Goal: Contribute content

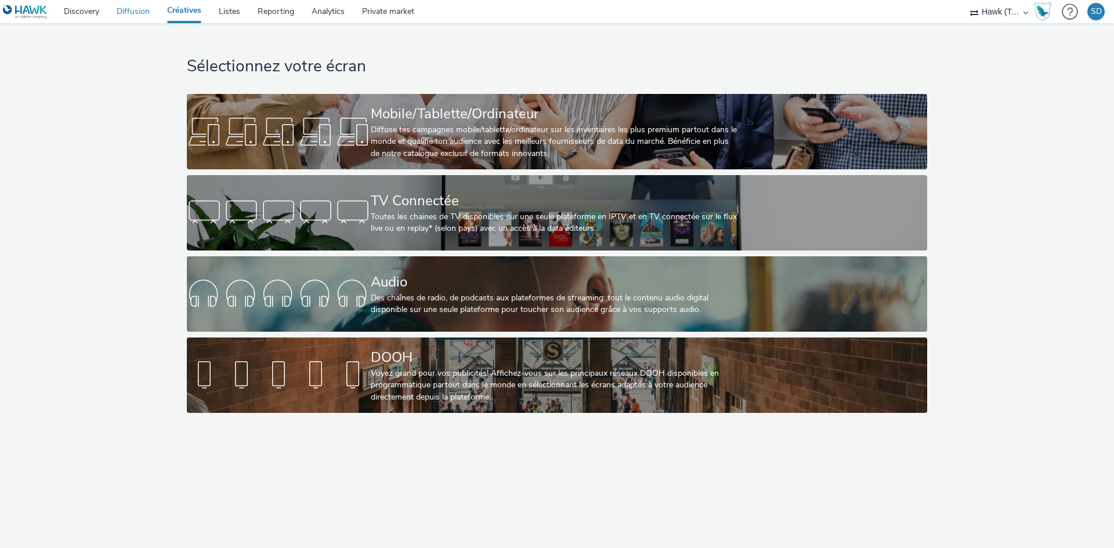
click at [117, 15] on link "Diffusion" at bounding box center [133, 11] width 50 height 23
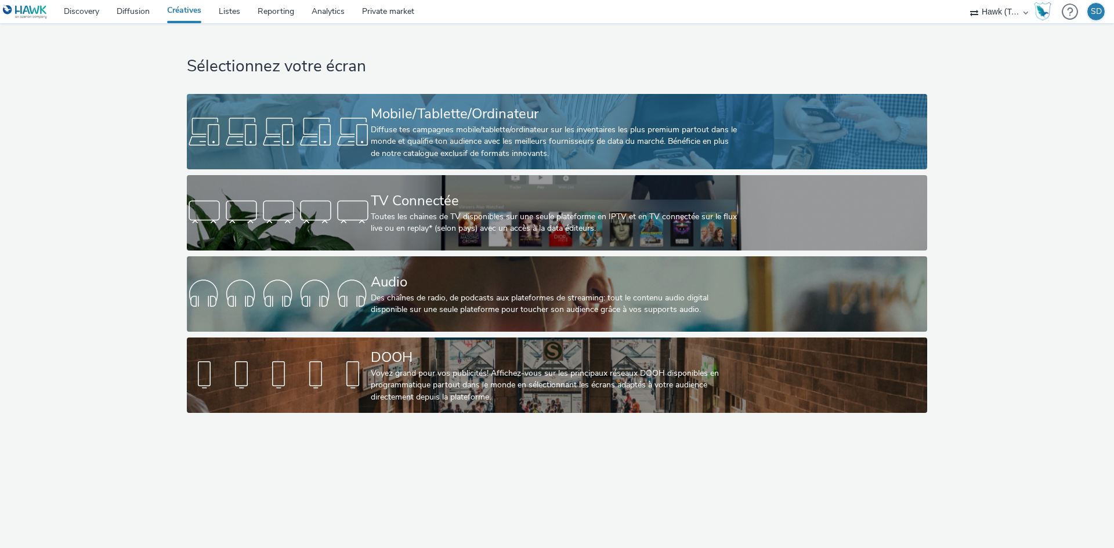
click at [279, 110] on link "Mobile/Tablette/Ordinateur Diffuse tes campagnes mobile/tablette/ordinateur sur…" at bounding box center [557, 131] width 740 height 75
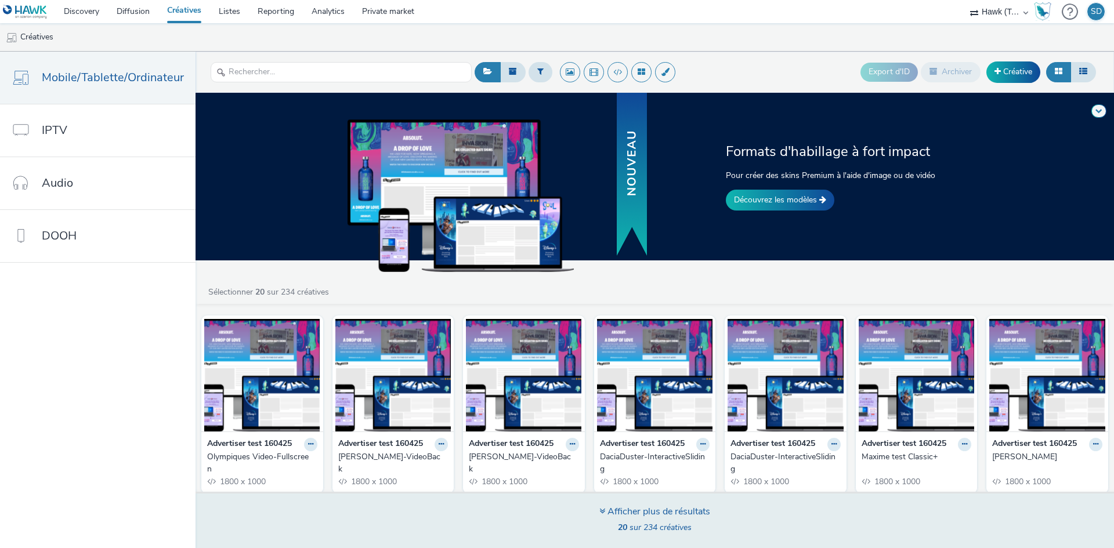
click at [617, 509] on div "Afficher plus de résultats" at bounding box center [654, 511] width 111 height 13
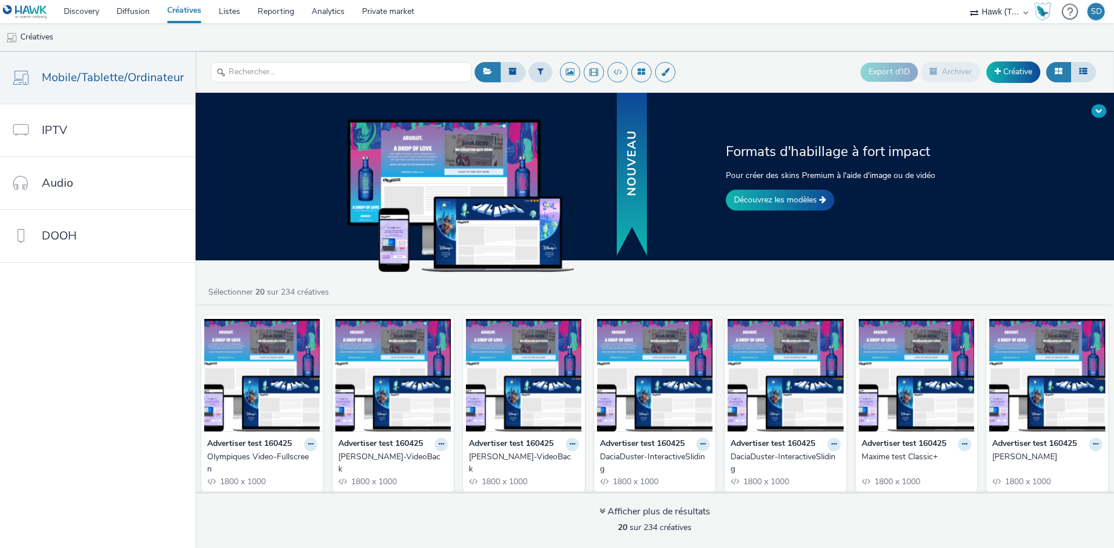
click at [1099, 113] on span at bounding box center [1098, 110] width 7 height 7
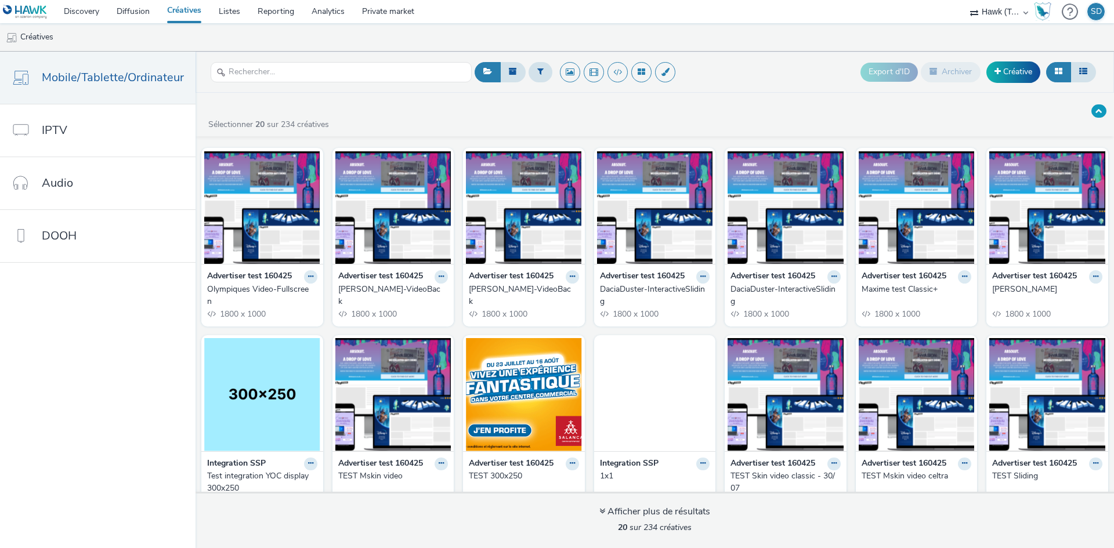
click at [1099, 113] on span at bounding box center [1098, 110] width 7 height 7
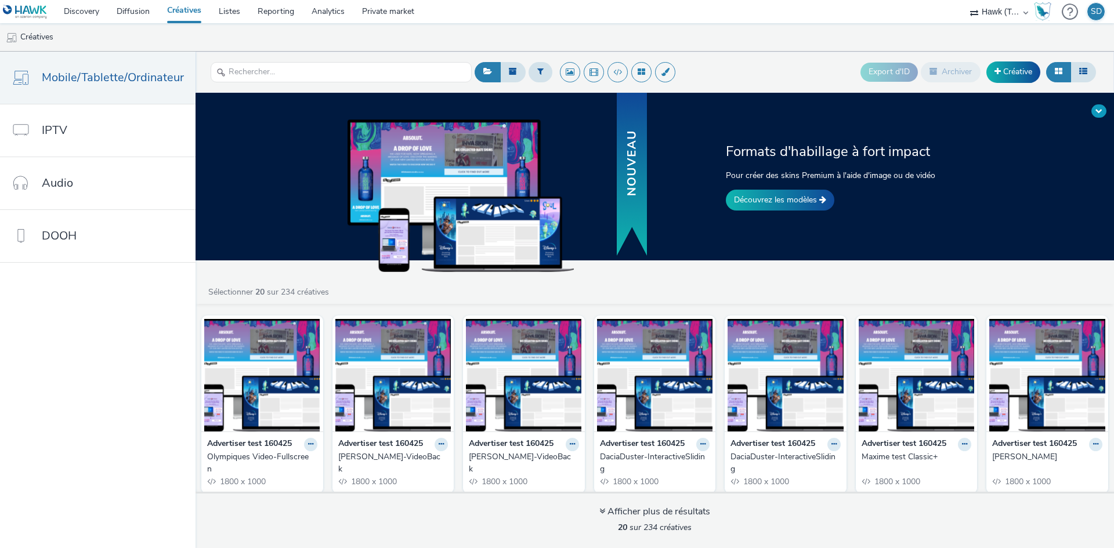
click at [1099, 113] on span at bounding box center [1098, 110] width 7 height 7
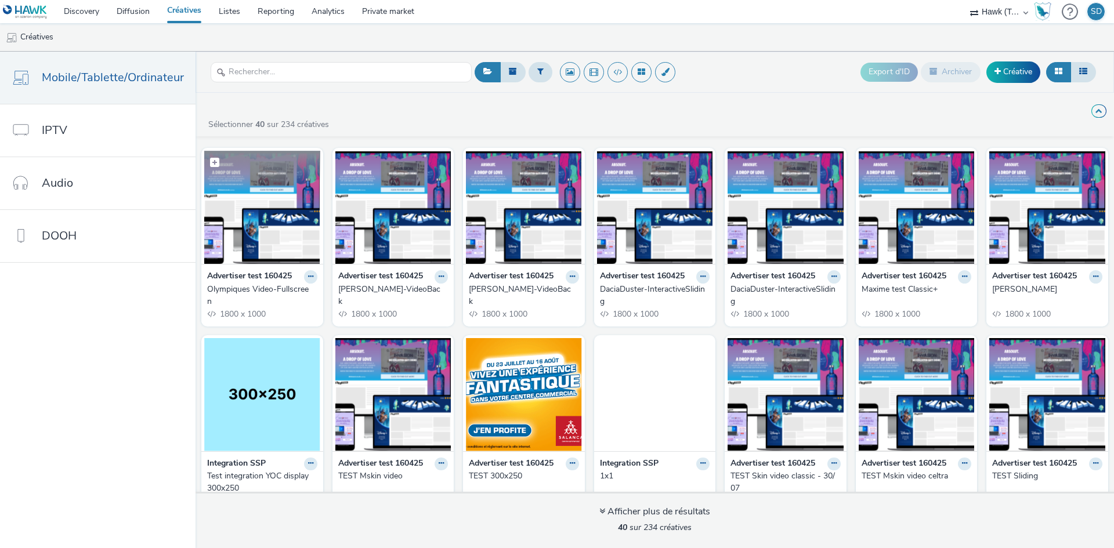
click at [285, 246] on img at bounding box center [262, 207] width 116 height 113
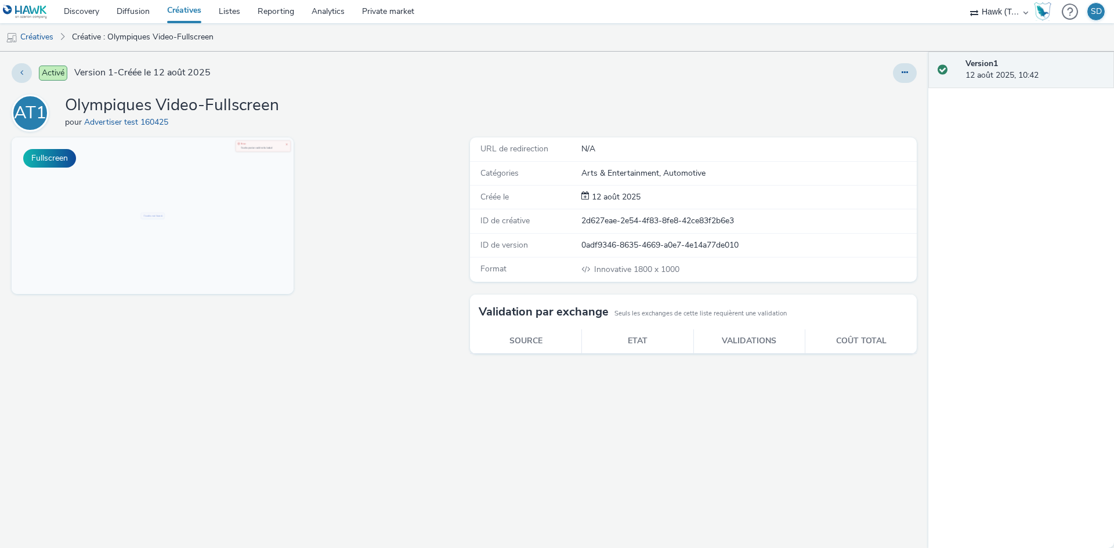
click at [542, 412] on p-messages "Creative not found." at bounding box center [534, 427] width 86 height 38
click at [49, 161] on button "Fullscreen" at bounding box center [49, 158] width 53 height 19
click at [904, 70] on icon at bounding box center [905, 72] width 6 height 8
click at [873, 97] on link "Modifier" at bounding box center [873, 96] width 87 height 23
click at [186, 9] on link "Créatives" at bounding box center [184, 11] width 52 height 23
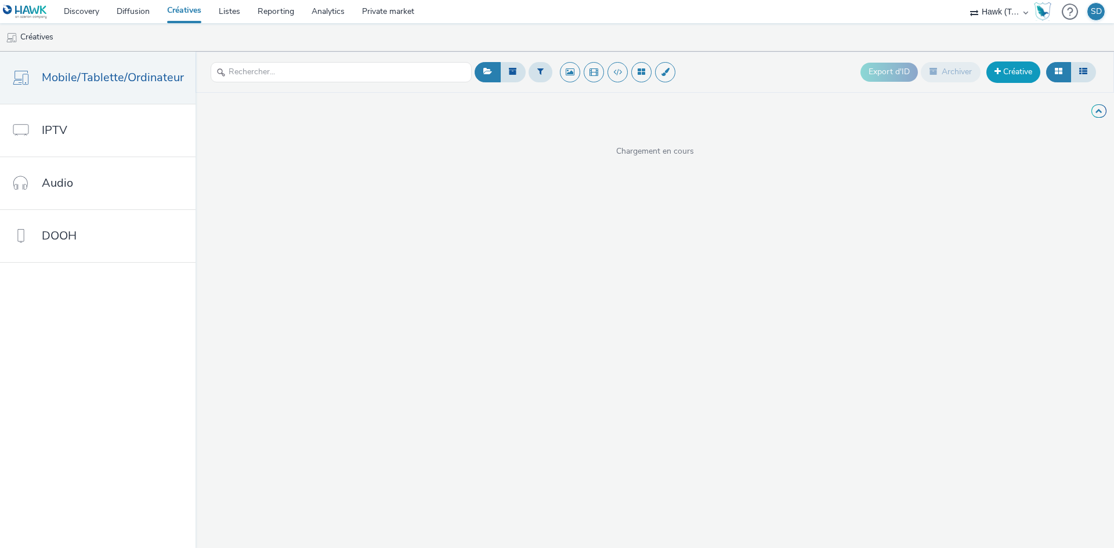
click at [1012, 81] on link "Créative" at bounding box center [1013, 72] width 54 height 21
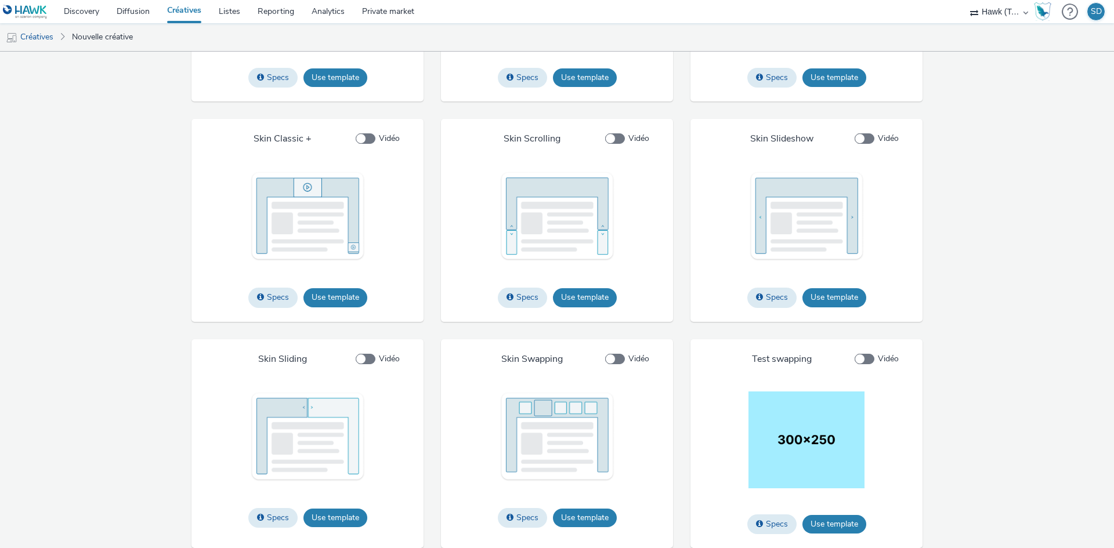
scroll to position [1466, 0]
click at [574, 511] on button "Use template" at bounding box center [585, 518] width 64 height 19
